Goal: Transaction & Acquisition: Purchase product/service

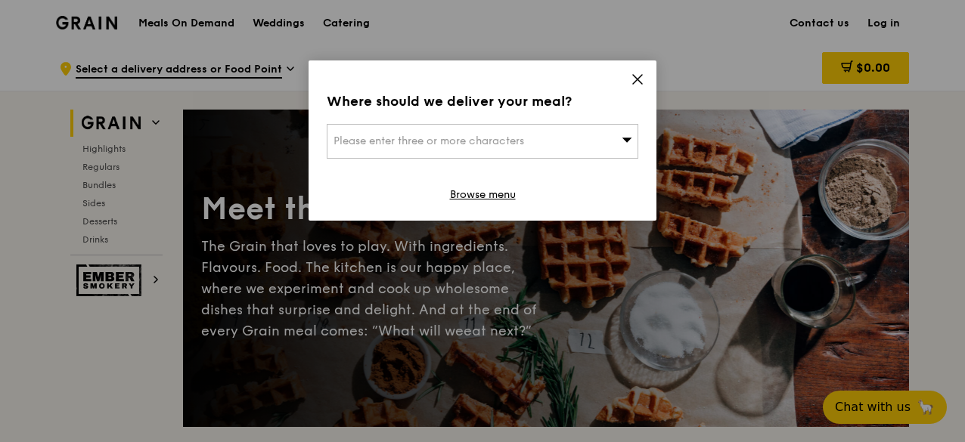
drag, startPoint x: 640, startPoint y: 80, endPoint x: 613, endPoint y: 85, distance: 27.6
click at [640, 81] on icon at bounding box center [638, 80] width 14 height 14
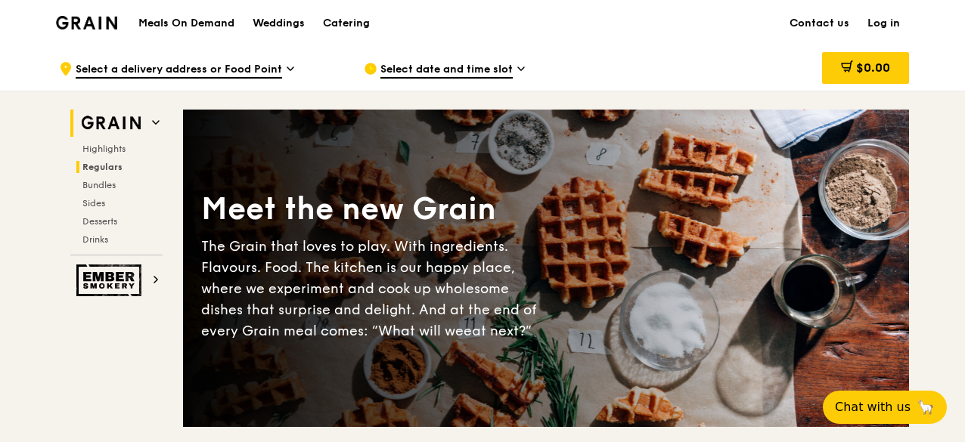
click at [95, 165] on span "Regulars" at bounding box center [102, 167] width 40 height 11
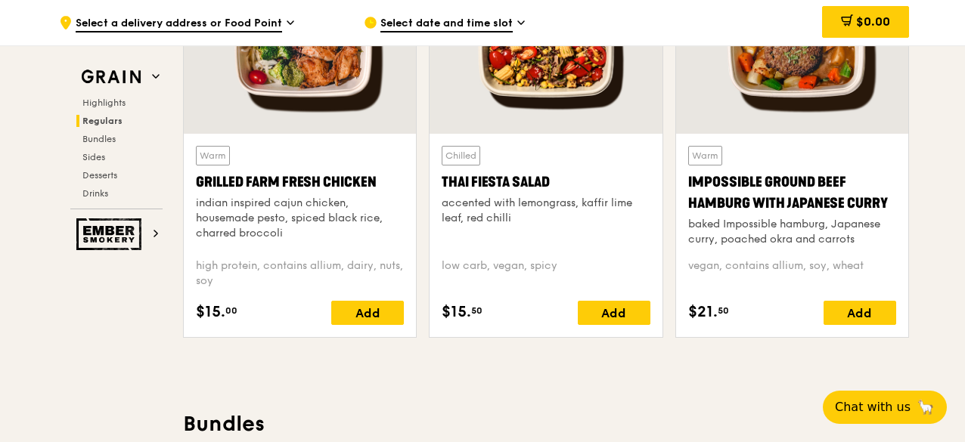
scroll to position [1735, 0]
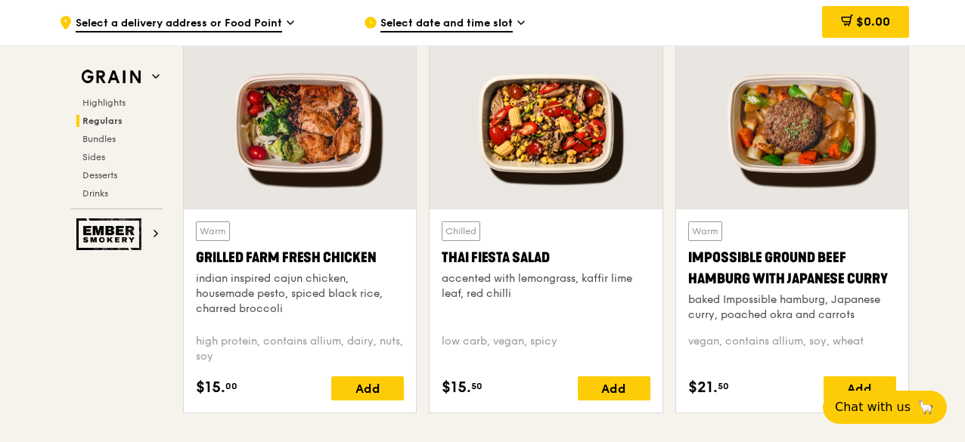
click at [554, 271] on div "accented with lemongrass, kaffir lime leaf, red chilli" at bounding box center [546, 286] width 208 height 30
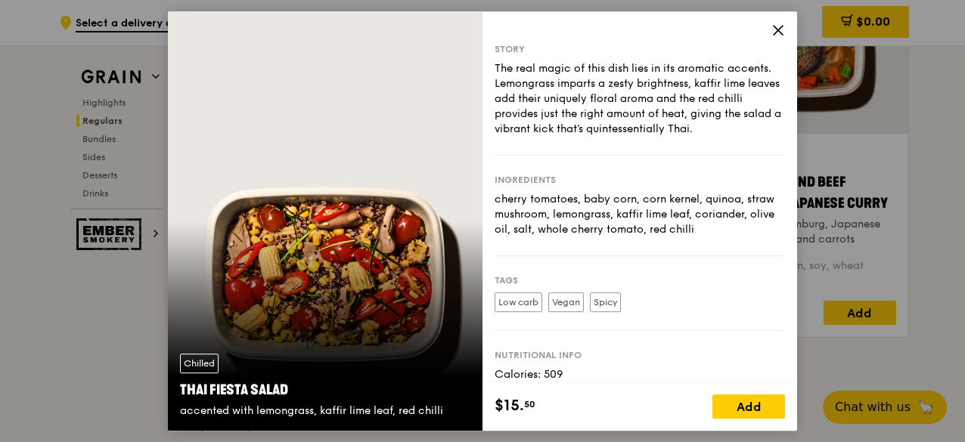
scroll to position [1659, 0]
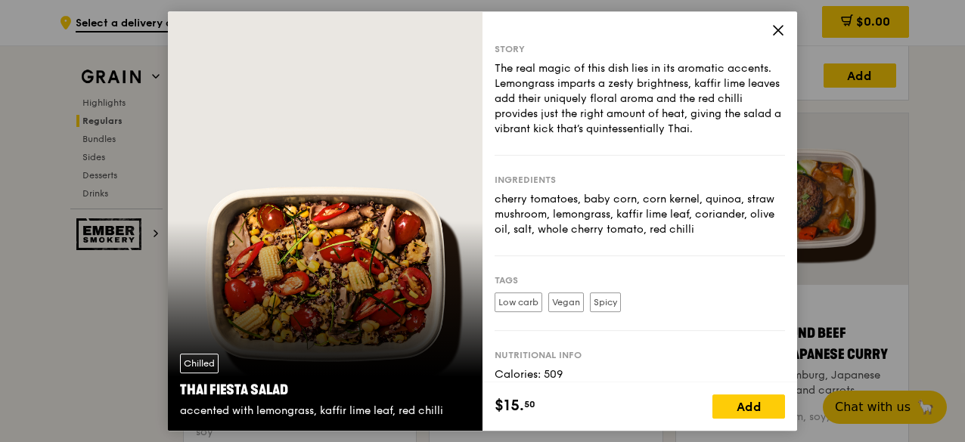
click at [777, 28] on icon at bounding box center [778, 30] width 14 height 14
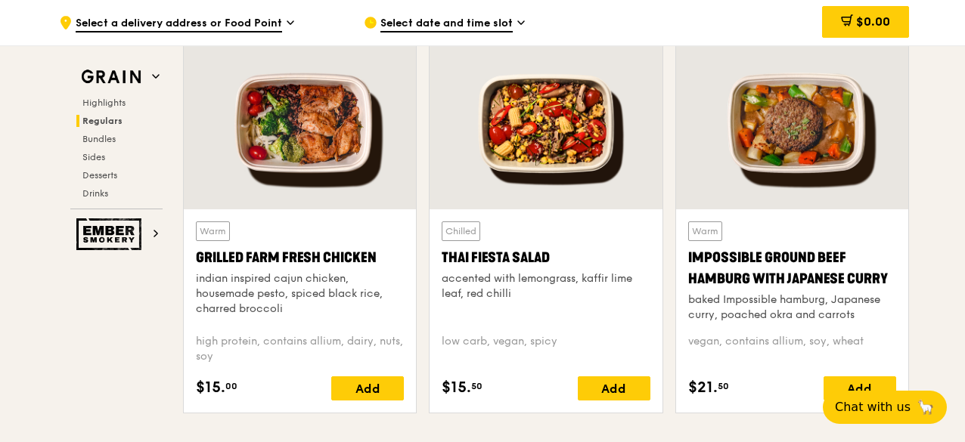
scroll to position [1810, 0]
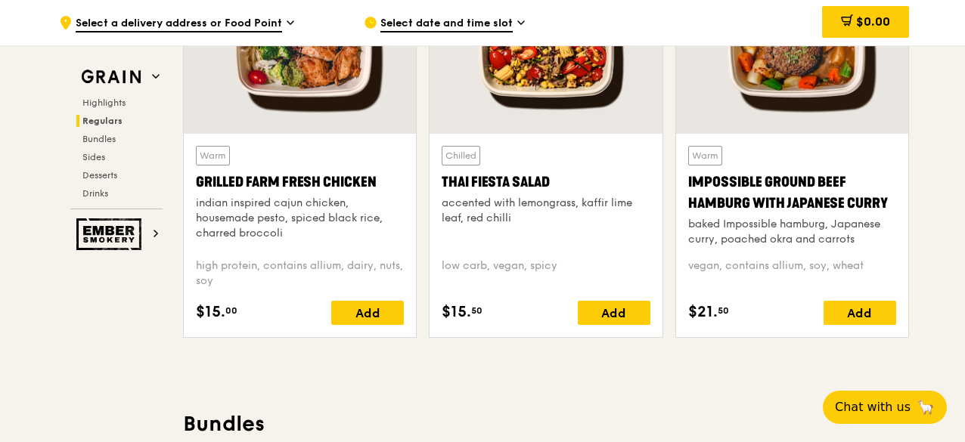
click at [770, 271] on div "vegan, contains allium, soy, wheat" at bounding box center [792, 274] width 208 height 30
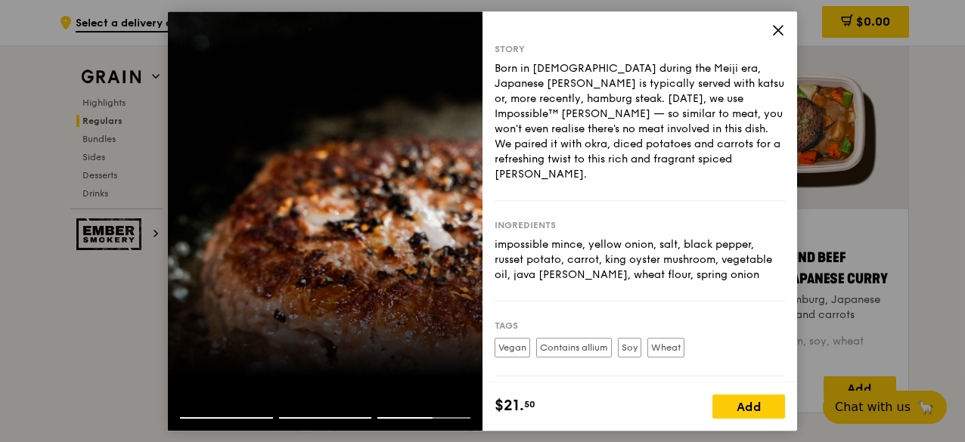
scroll to position [1659, 0]
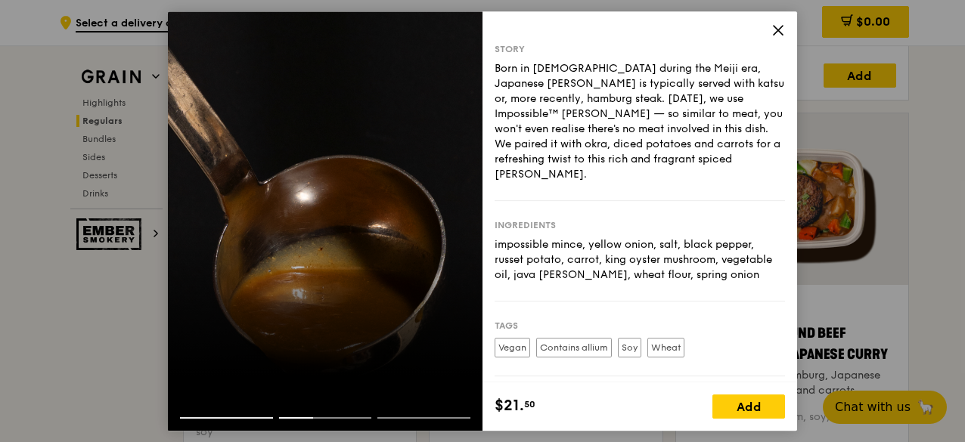
click at [774, 23] on icon at bounding box center [778, 30] width 14 height 14
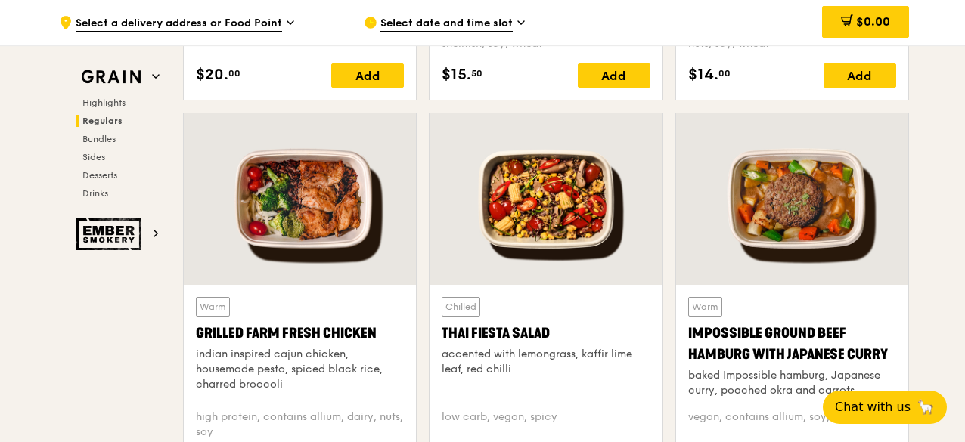
scroll to position [1735, 0]
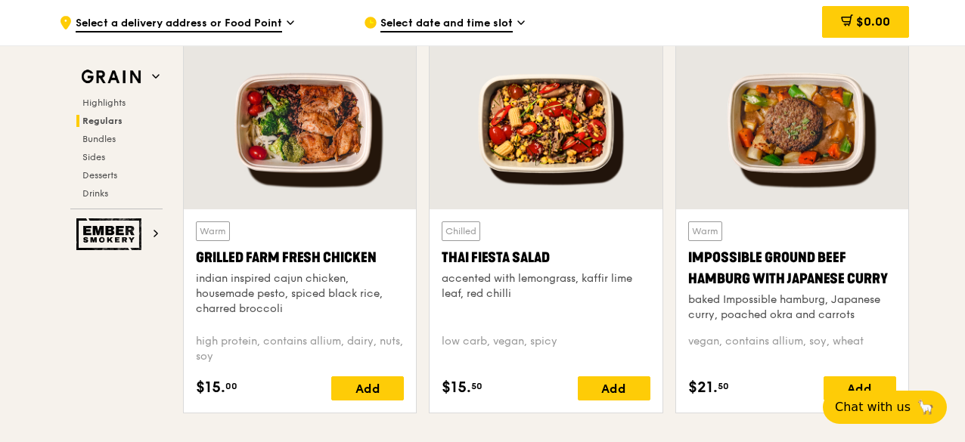
click at [532, 265] on div "Thai Fiesta Salad" at bounding box center [546, 257] width 208 height 21
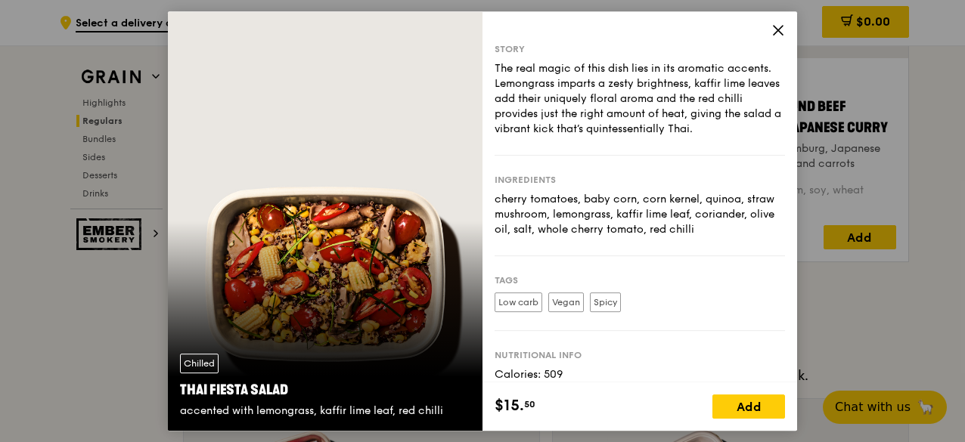
scroll to position [1810, 0]
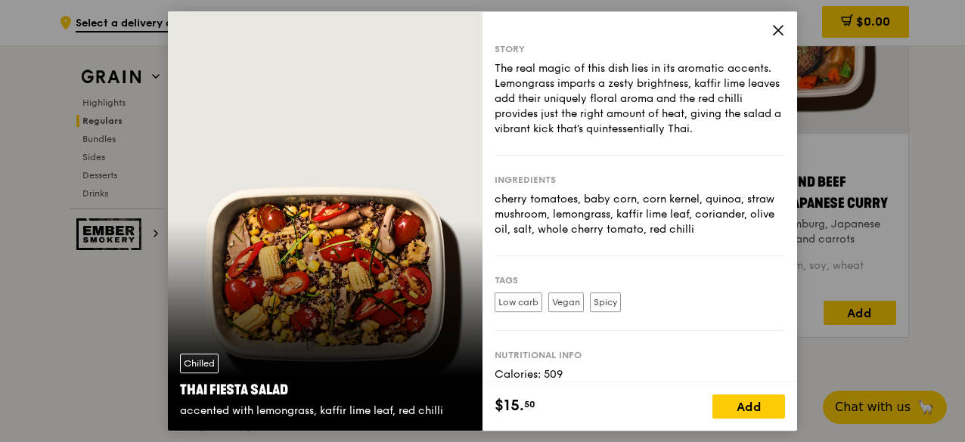
click at [771, 34] on icon at bounding box center [778, 30] width 14 height 14
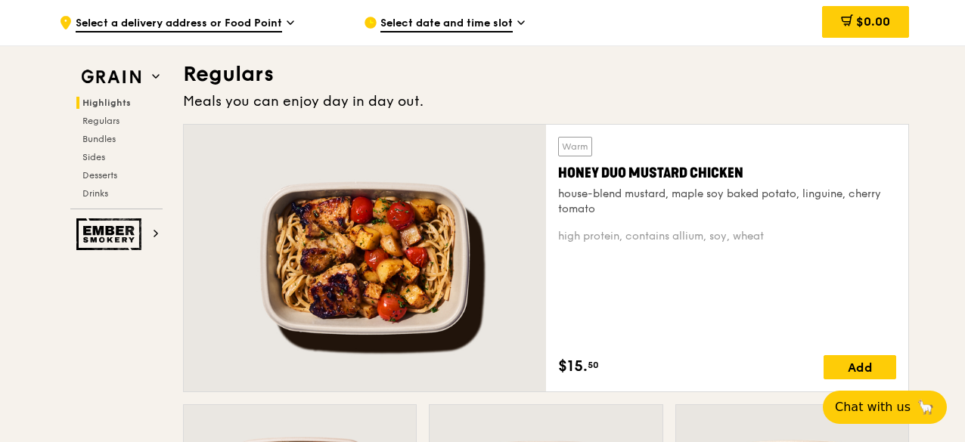
scroll to position [600, 0]
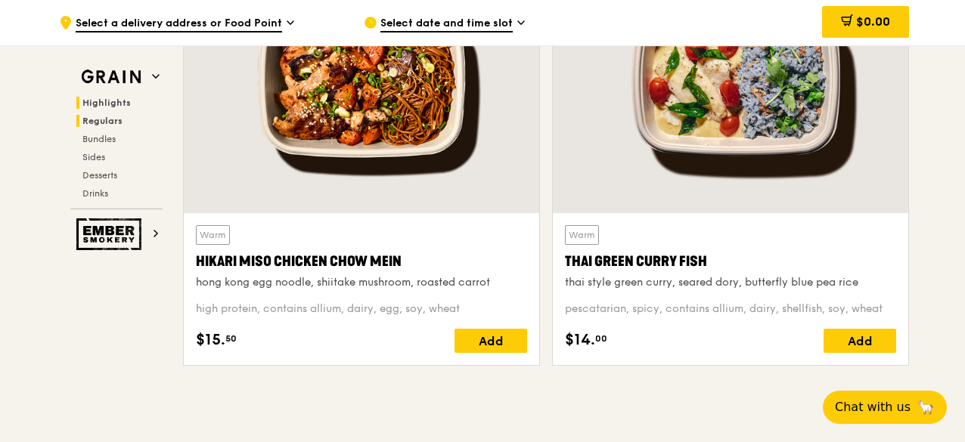
click at [119, 120] on span "Regulars" at bounding box center [102, 121] width 40 height 11
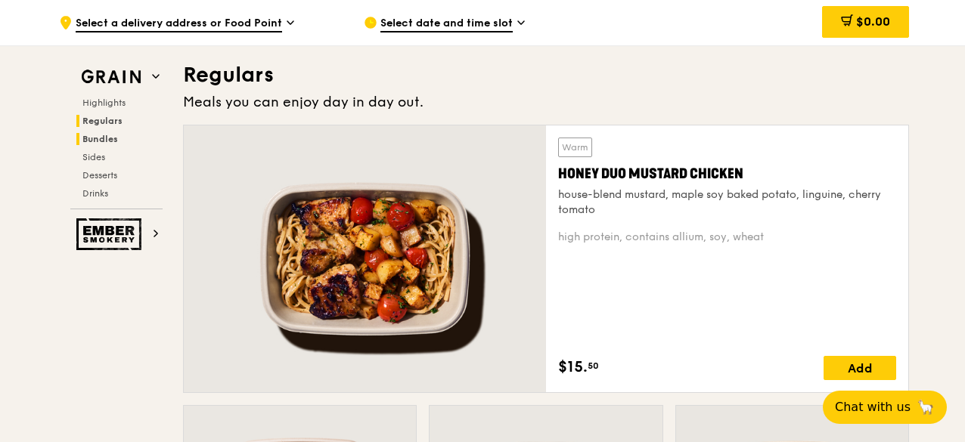
click at [121, 141] on h2 "Bundles" at bounding box center [119, 139] width 86 height 12
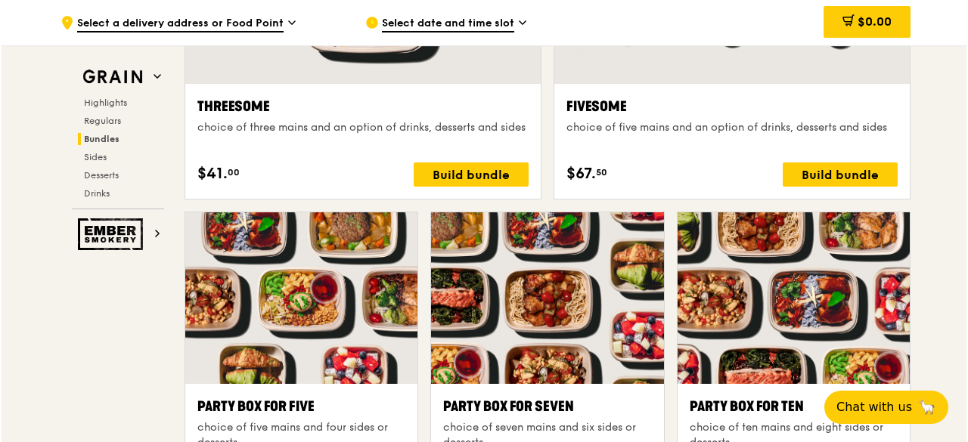
scroll to position [2764, 0]
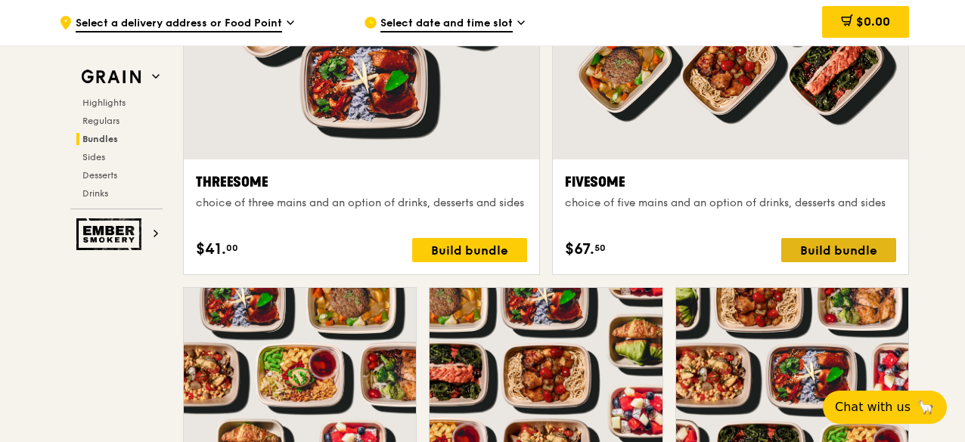
click at [849, 252] on div "Build bundle" at bounding box center [838, 250] width 115 height 24
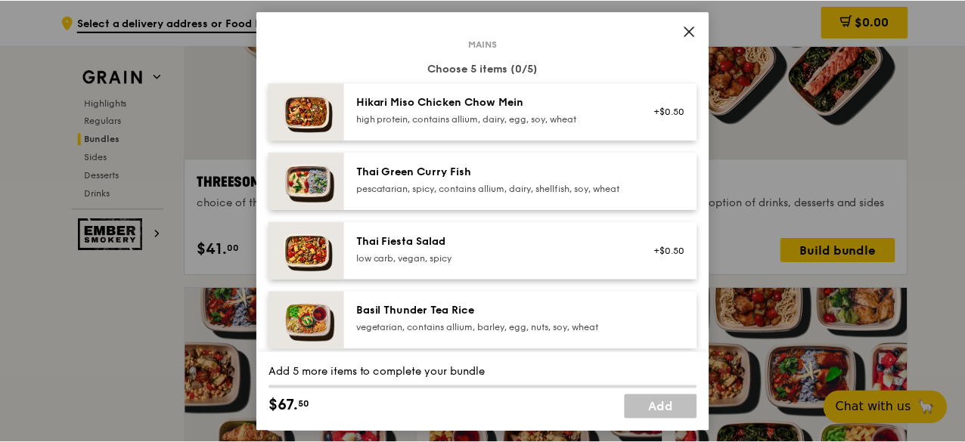
scroll to position [0, 0]
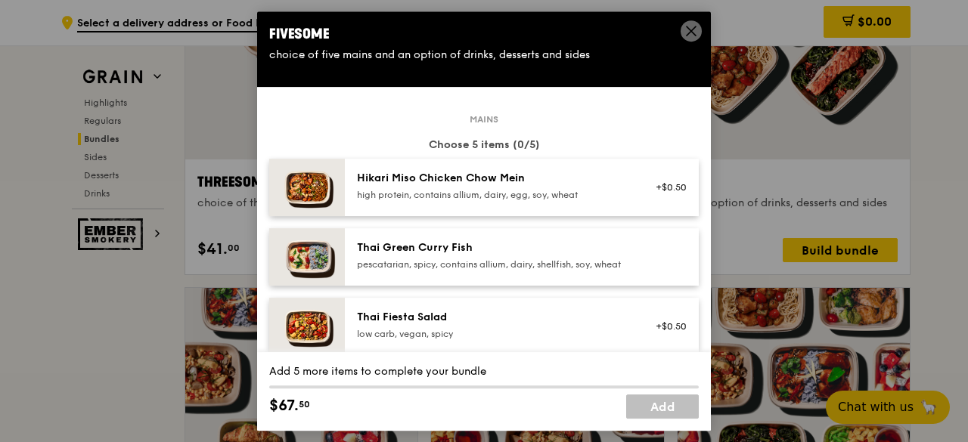
click at [685, 28] on icon at bounding box center [691, 31] width 14 height 14
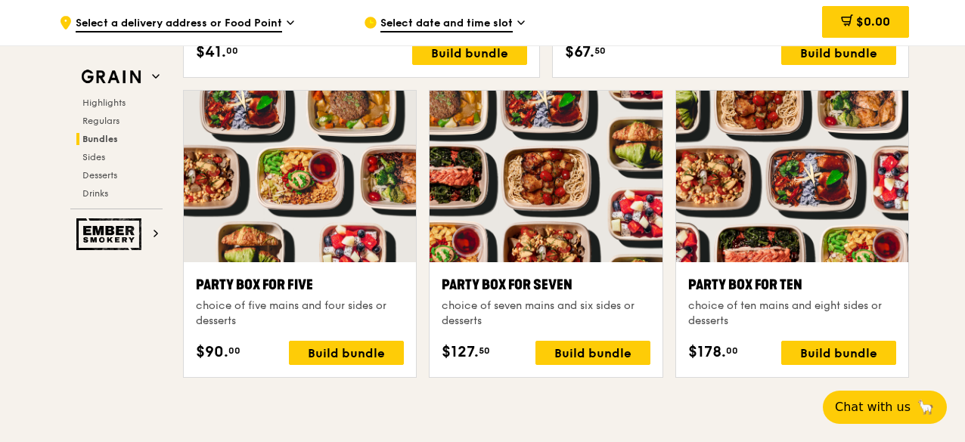
scroll to position [2810, 0]
